Goal: Task Accomplishment & Management: Use online tool/utility

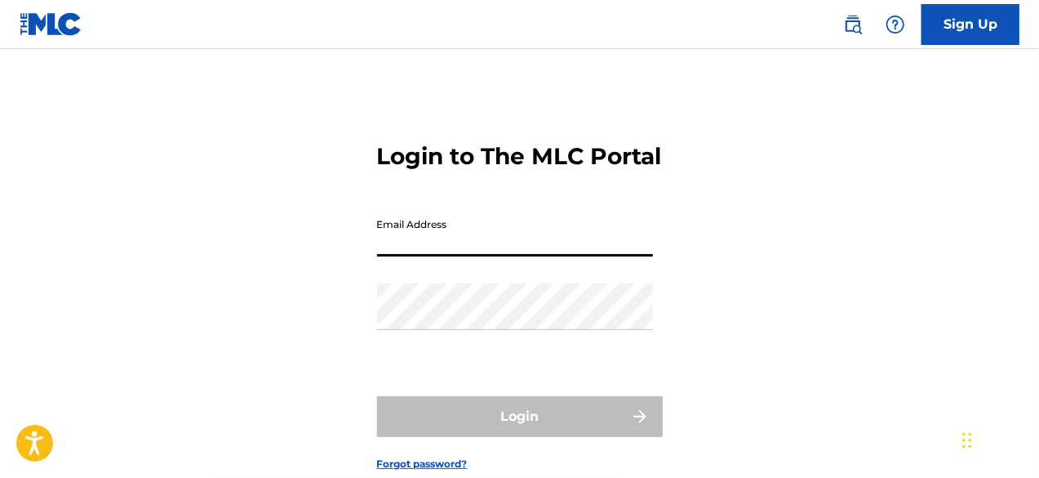
click at [494, 256] on input "Email Address" at bounding box center [515, 233] width 276 height 47
type input "[EMAIL_ADDRESS][DOMAIN_NAME]"
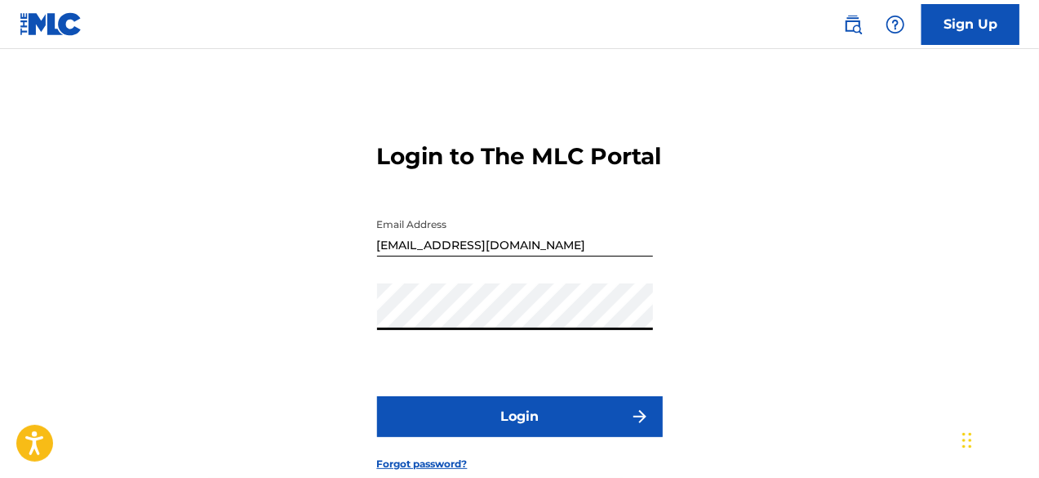
click at [451, 429] on button "Login" at bounding box center [520, 416] width 286 height 41
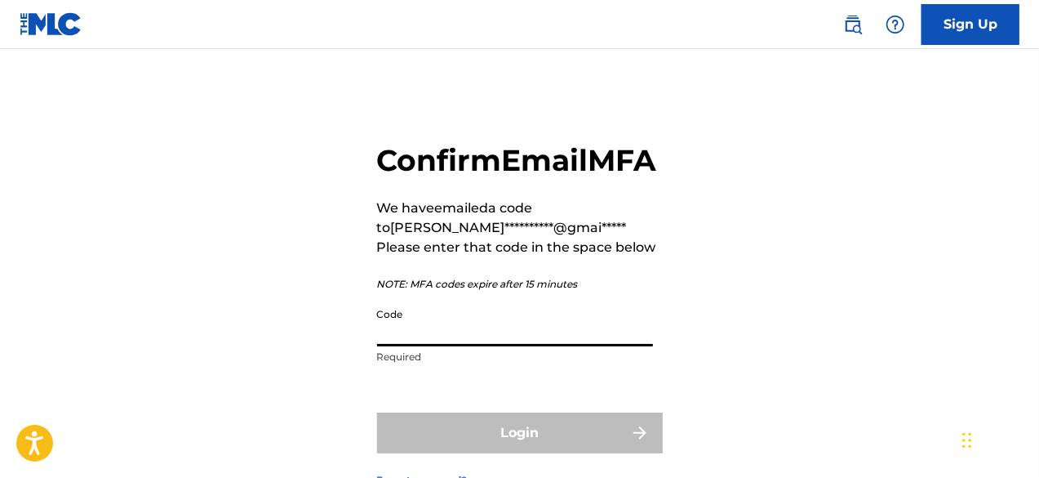
click at [416, 346] on input "Code" at bounding box center [515, 323] width 276 height 47
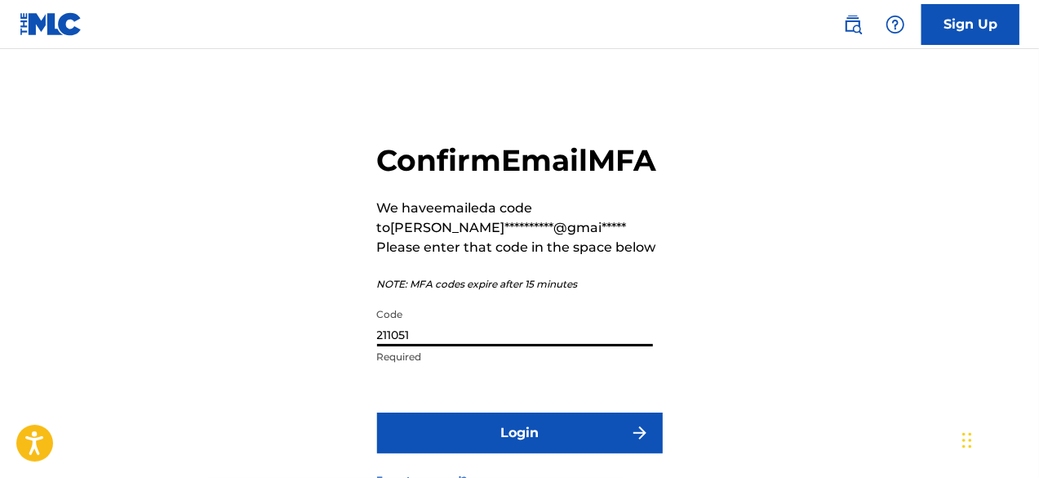
type input "211051"
click at [447, 453] on button "Login" at bounding box center [520, 432] width 286 height 41
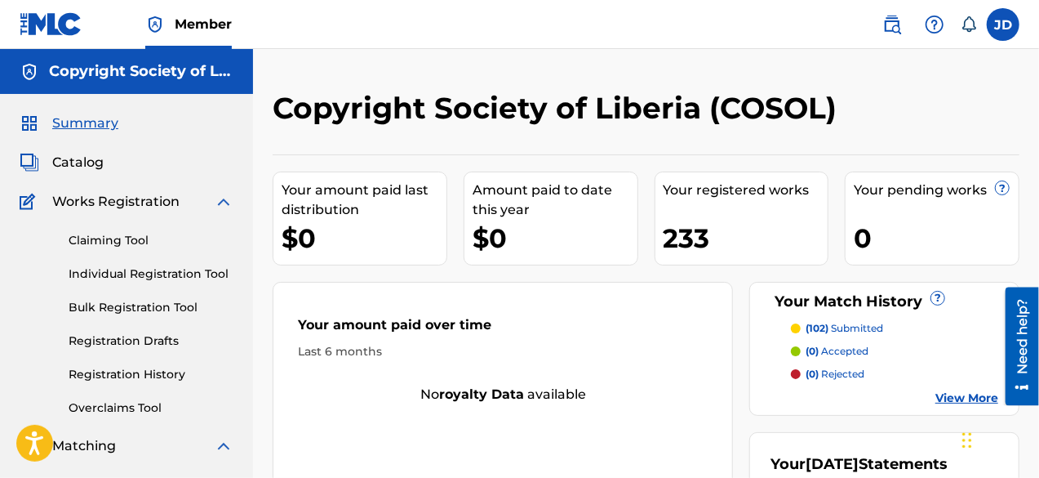
click at [131, 239] on link "Claiming Tool" at bounding box center [151, 240] width 165 height 17
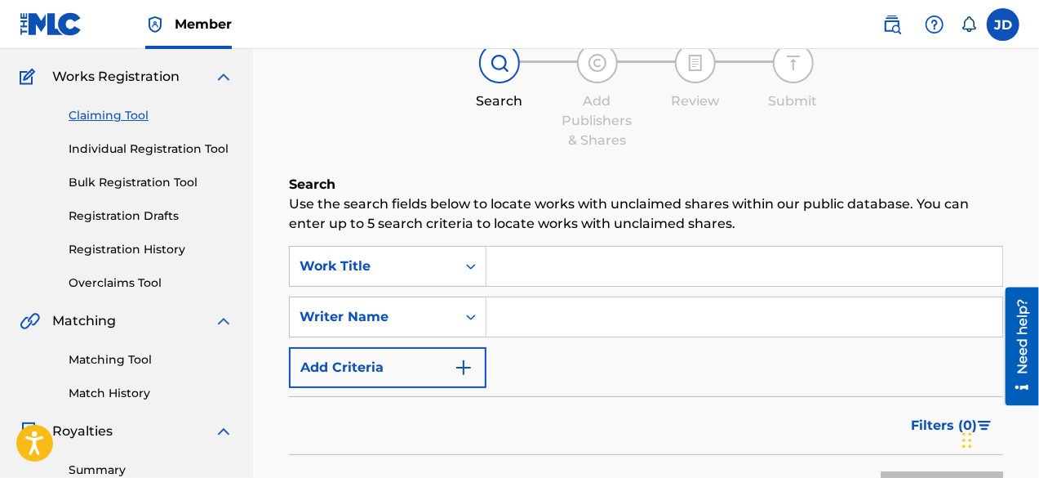
scroll to position [73, 0]
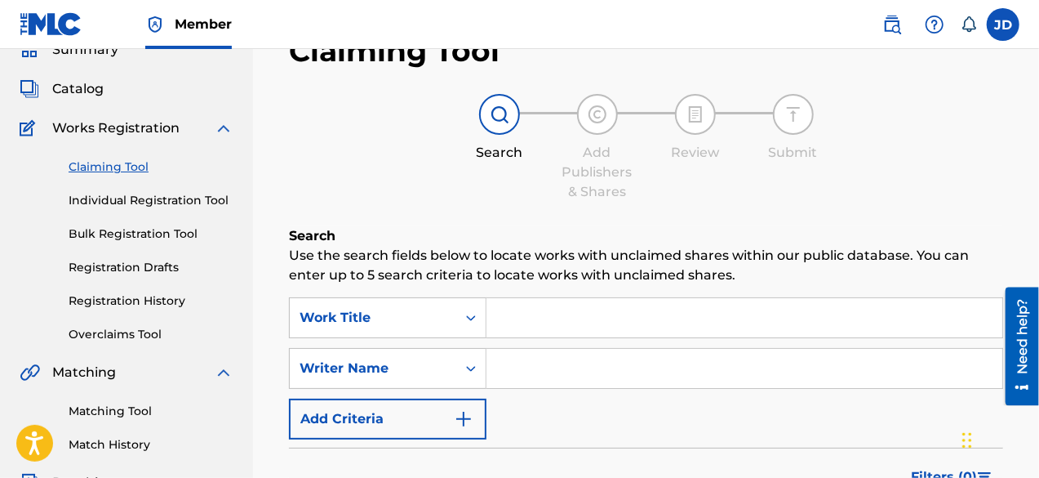
click at [121, 404] on link "Matching Tool" at bounding box center [151, 410] width 165 height 17
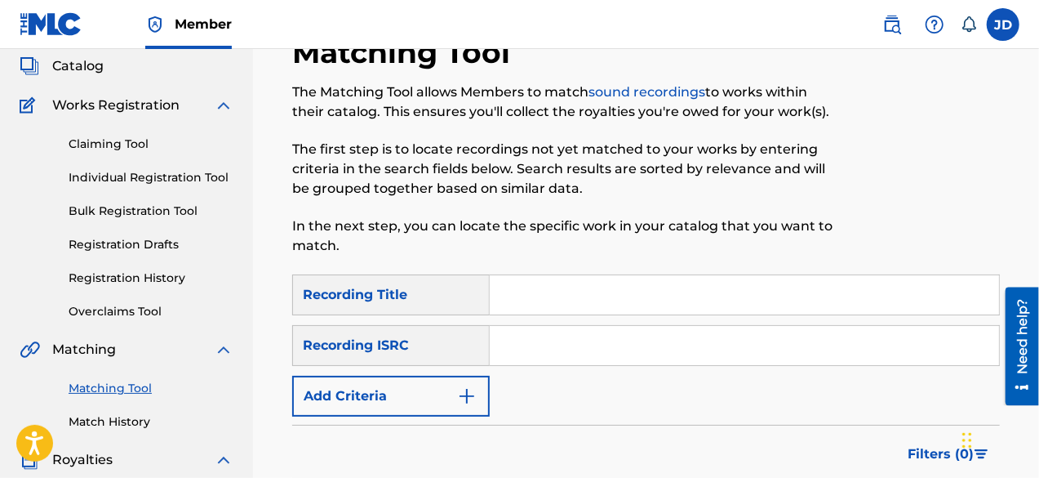
scroll to position [87, 0]
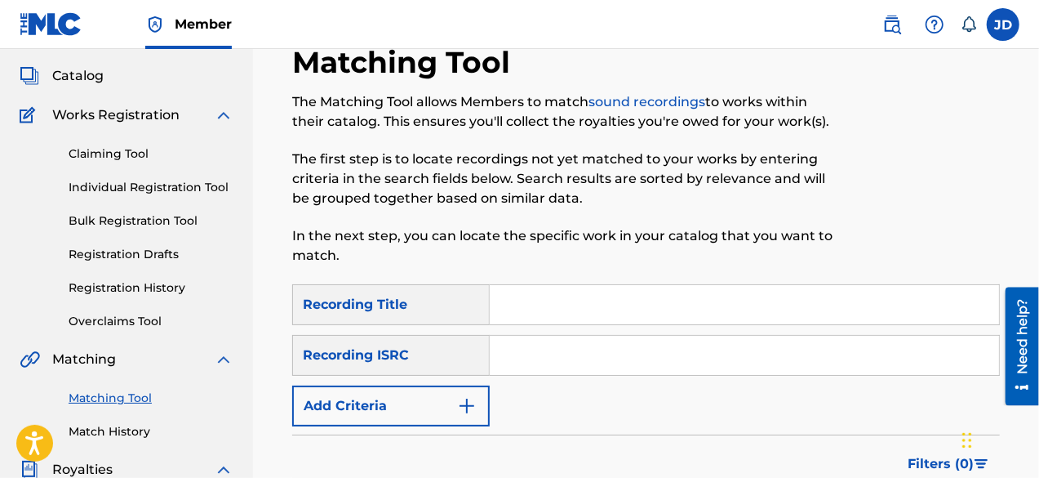
click at [473, 412] on img "Search Form" at bounding box center [467, 406] width 20 height 20
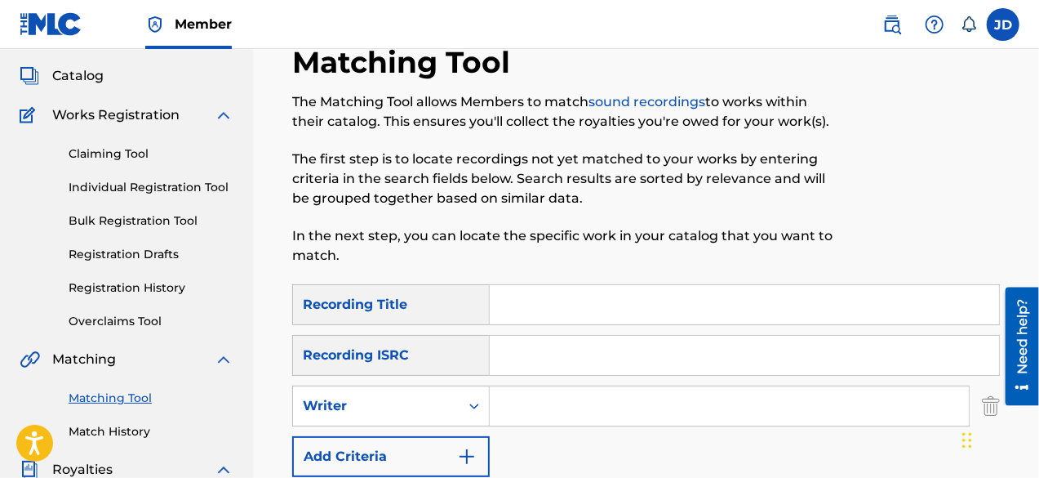
click at [536, 307] on input "Search Form" at bounding box center [744, 304] width 509 height 39
click at [443, 452] on button "Add Criteria" at bounding box center [391, 456] width 198 height 41
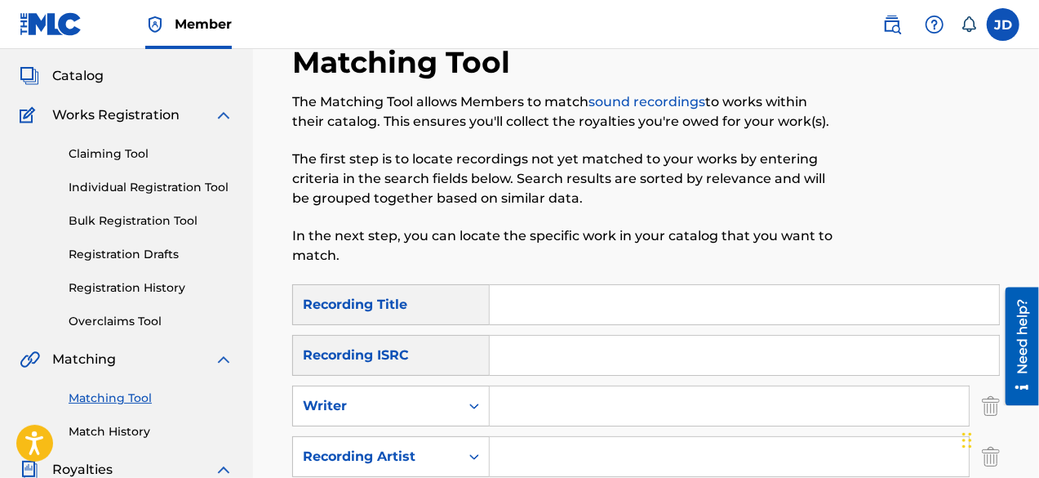
click at [534, 310] on input "Search Form" at bounding box center [744, 304] width 509 height 39
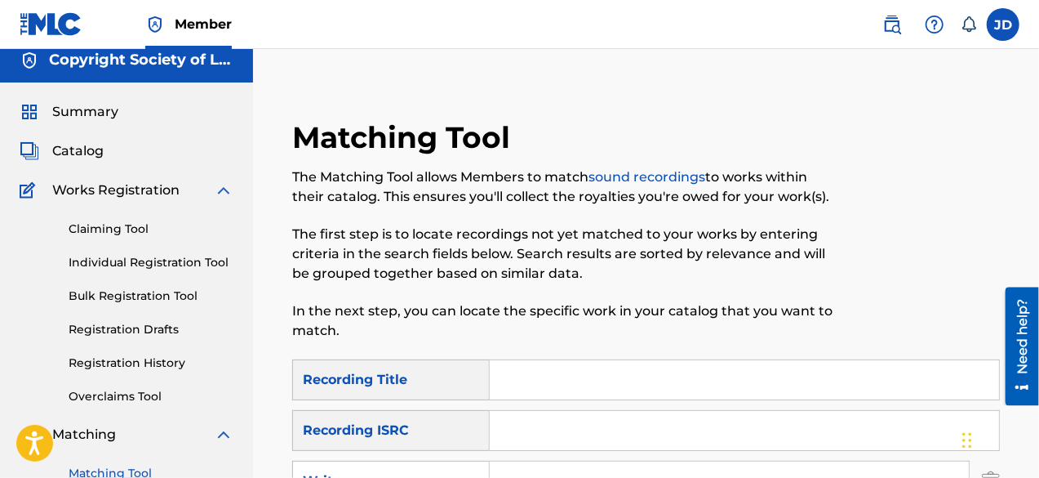
scroll to position [0, 0]
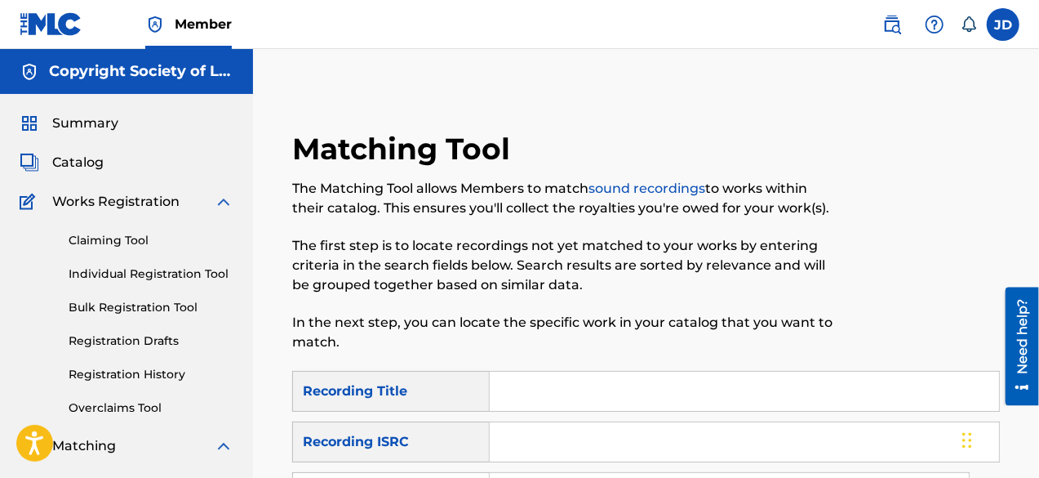
click at [83, 124] on span "Summary" at bounding box center [85, 123] width 66 height 20
